Goal: Entertainment & Leisure: Consume media (video, audio)

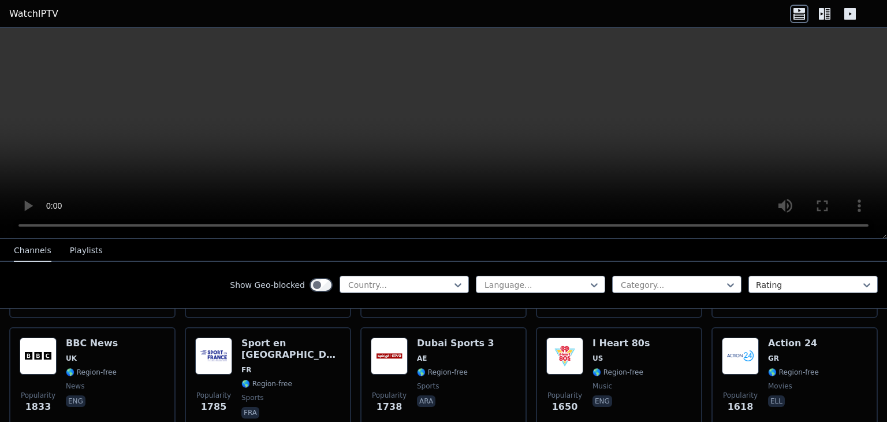
scroll to position [800, 0]
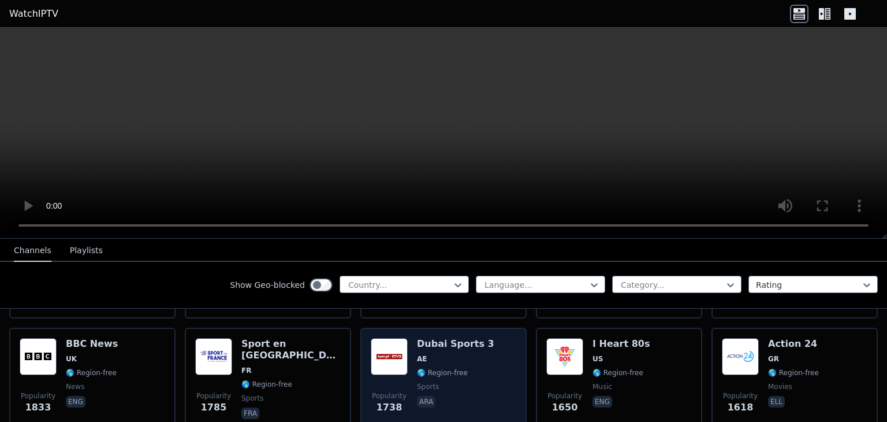
click at [439, 382] on span "sports" at bounding box center [455, 386] width 77 height 9
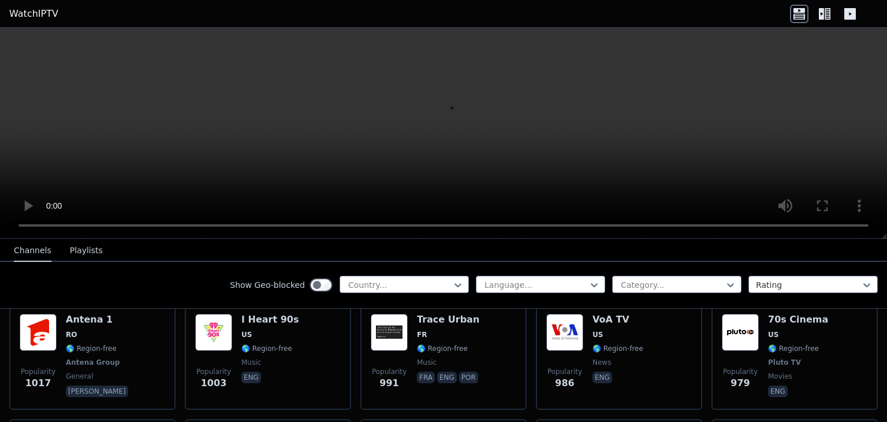
scroll to position [1856, 0]
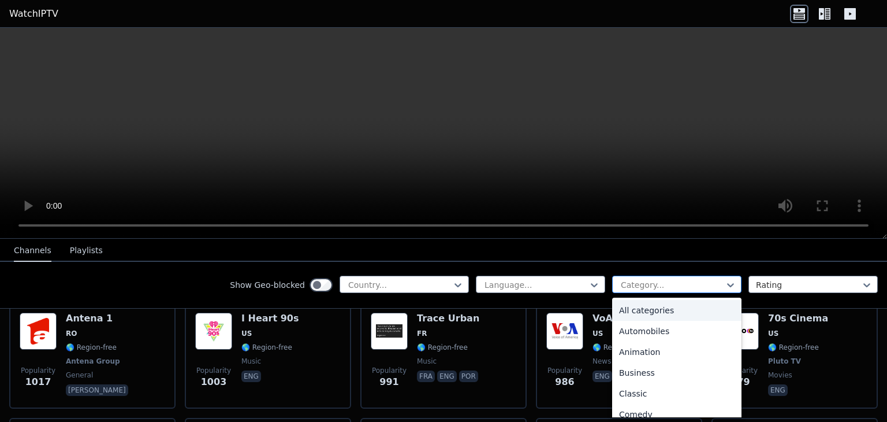
click at [637, 280] on div at bounding box center [672, 285] width 105 height 12
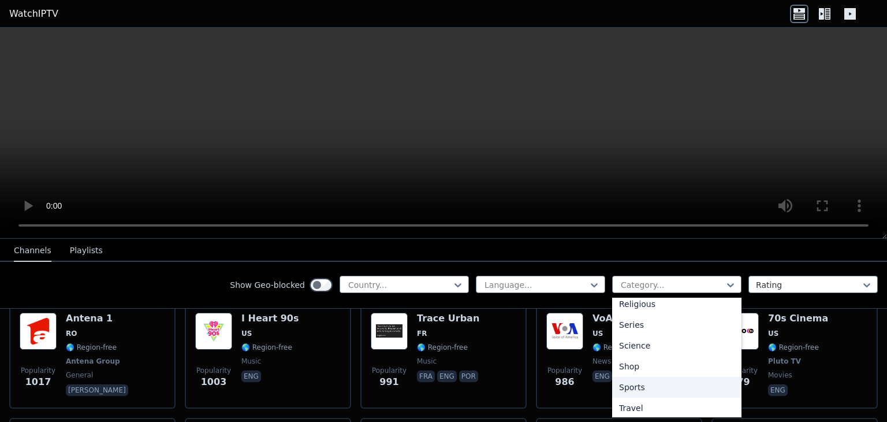
click at [630, 386] on div "Sports" at bounding box center [676, 386] width 129 height 21
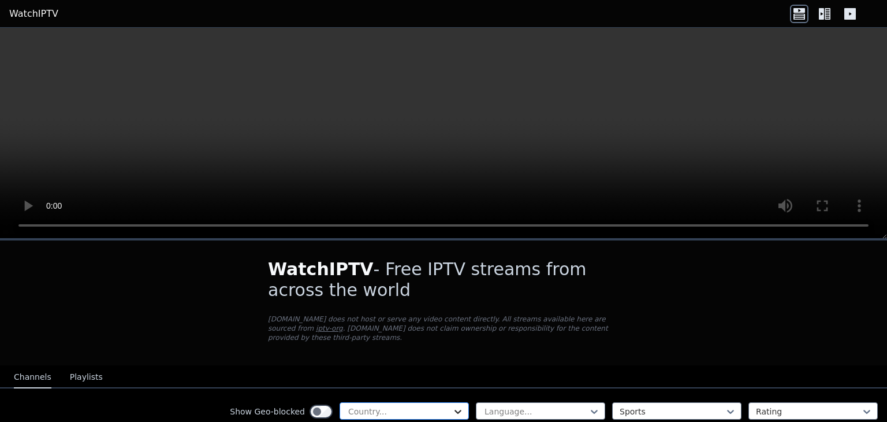
click at [452, 405] on icon at bounding box center [458, 411] width 12 height 12
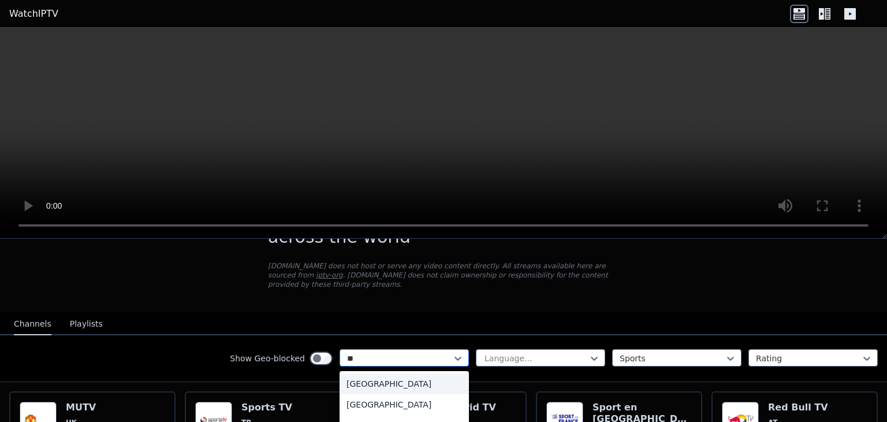
type input "***"
click at [411, 374] on div "[GEOGRAPHIC_DATA]" at bounding box center [404, 383] width 129 height 21
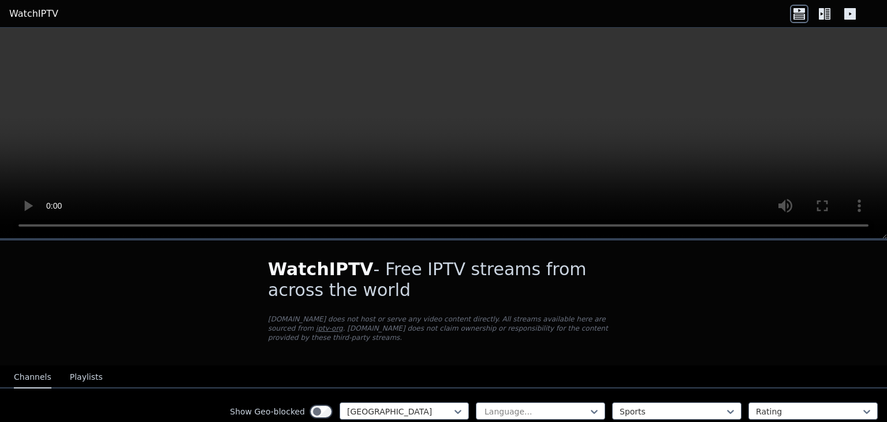
drag, startPoint x: 394, startPoint y: 310, endPoint x: 787, endPoint y: 148, distance: 425.4
click at [787, 148] on video at bounding box center [443, 133] width 887 height 211
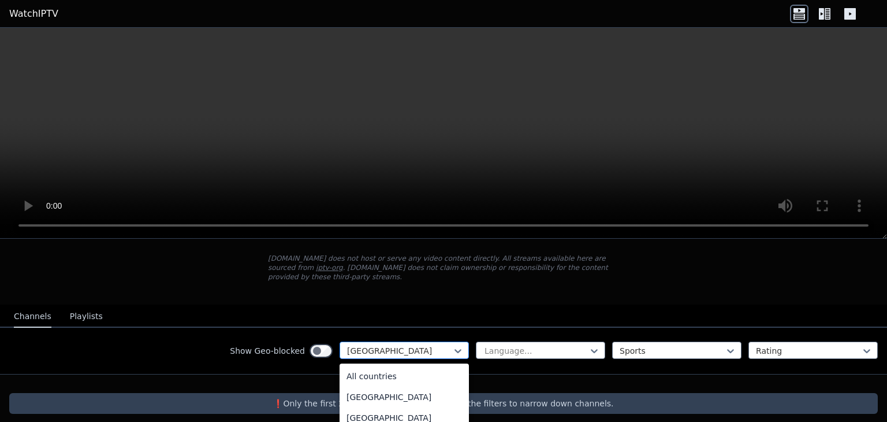
click at [394, 345] on div at bounding box center [399, 351] width 105 height 12
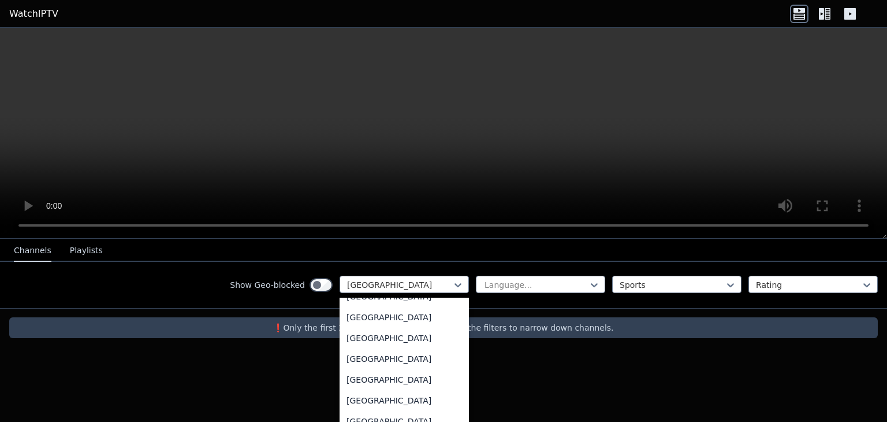
scroll to position [165, 0]
